Goal: Task Accomplishment & Management: Use online tool/utility

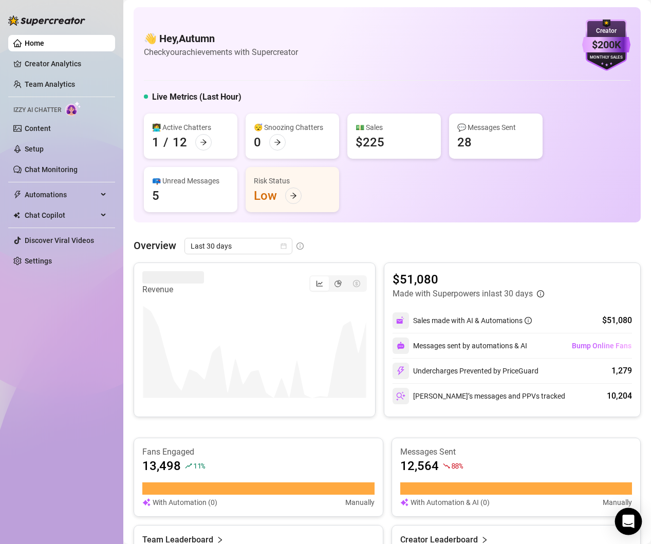
click at [630, 523] on icon "Open Intercom Messenger" at bounding box center [628, 521] width 12 height 13
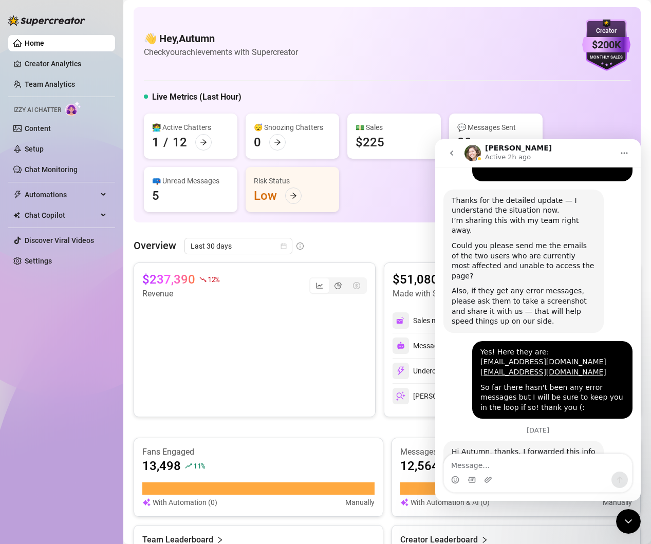
scroll to position [1167, 0]
click at [513, 467] on textarea "Message…" at bounding box center [538, 462] width 188 height 17
type textarea "Thank you! ❤️"
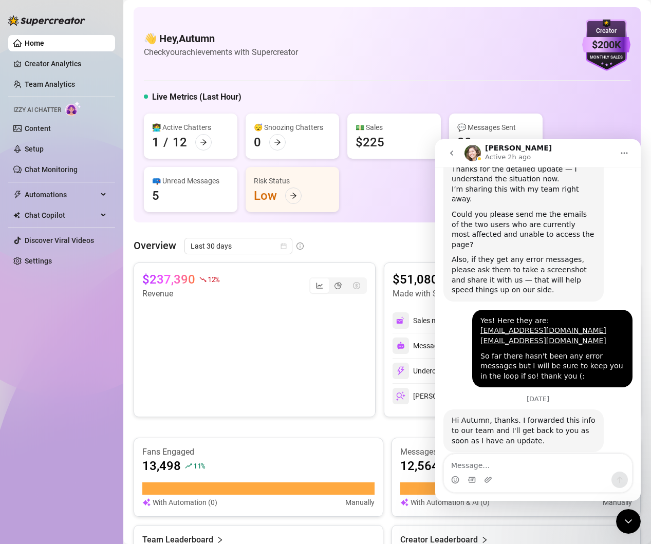
click at [629, 522] on icon "Close Intercom Messenger" at bounding box center [628, 521] width 7 height 4
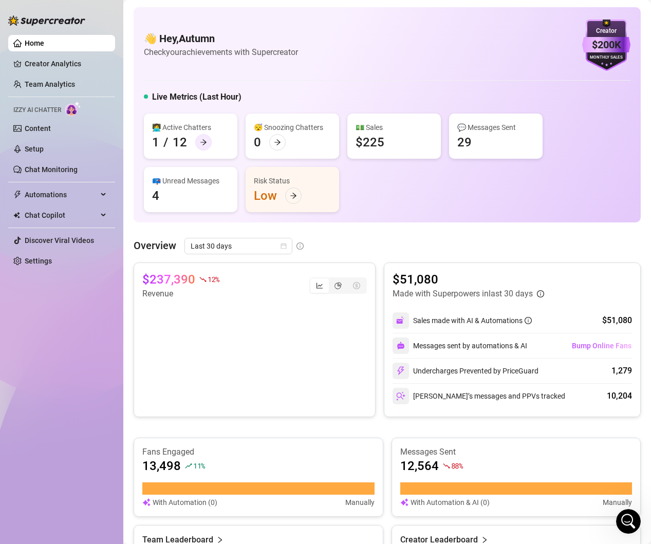
click at [208, 145] on div at bounding box center [203, 142] width 16 height 16
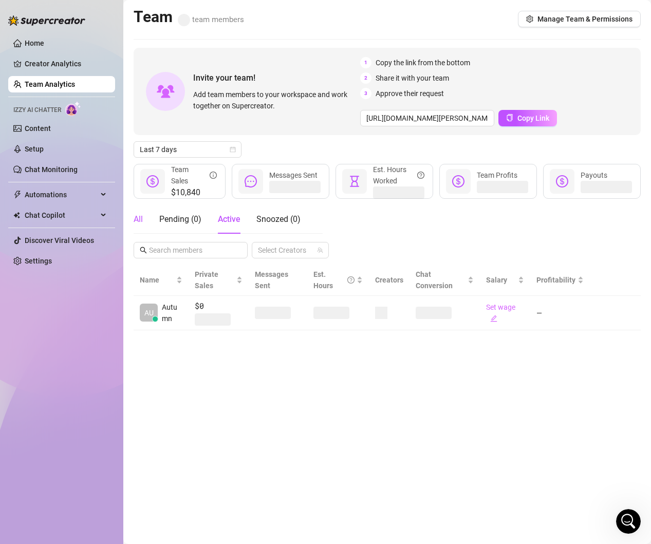
click at [142, 219] on div "All" at bounding box center [138, 219] width 9 height 12
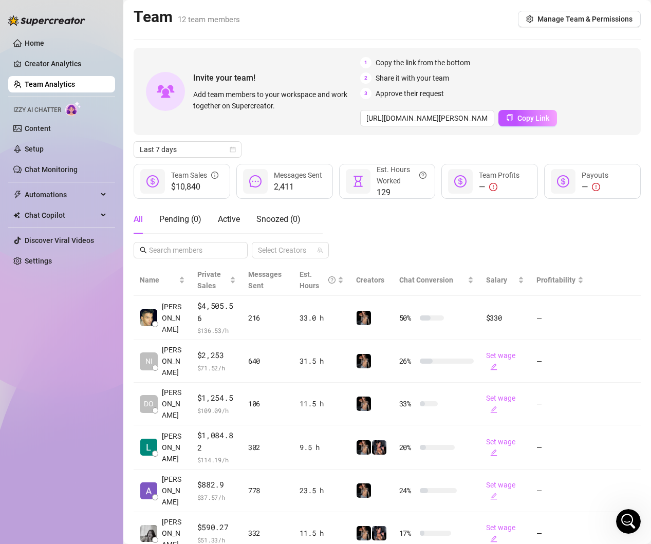
scroll to position [143, 0]
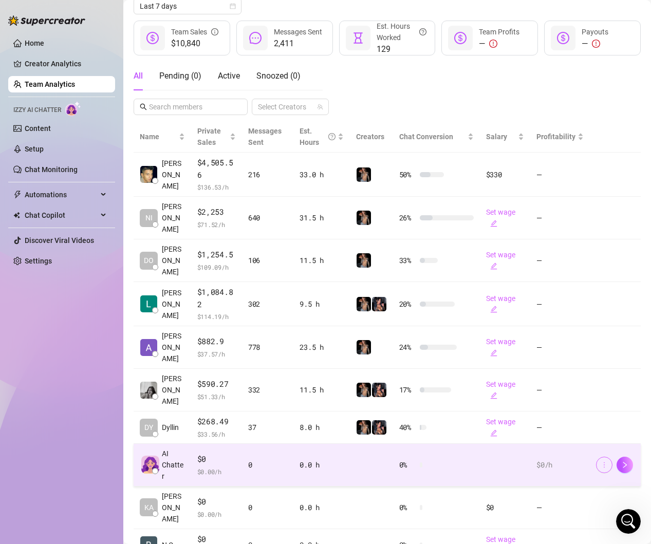
click at [600, 461] on icon "more" at bounding box center [603, 464] width 7 height 7
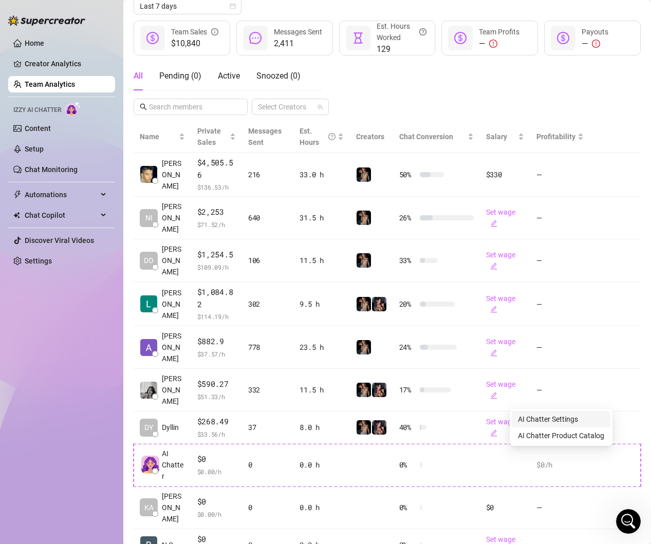
click at [578, 420] on link "AI Chatter Settings" at bounding box center [548, 419] width 60 height 8
